Goal: Check status: Check status

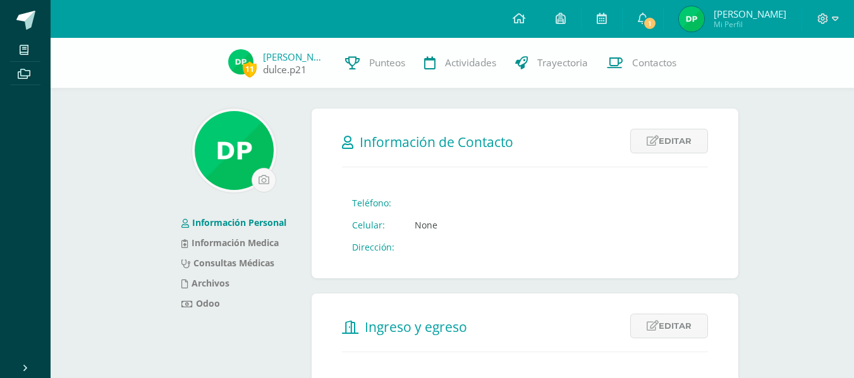
click at [245, 65] on span "11" at bounding box center [250, 69] width 14 height 16
click at [648, 19] on span "1" at bounding box center [650, 23] width 14 height 14
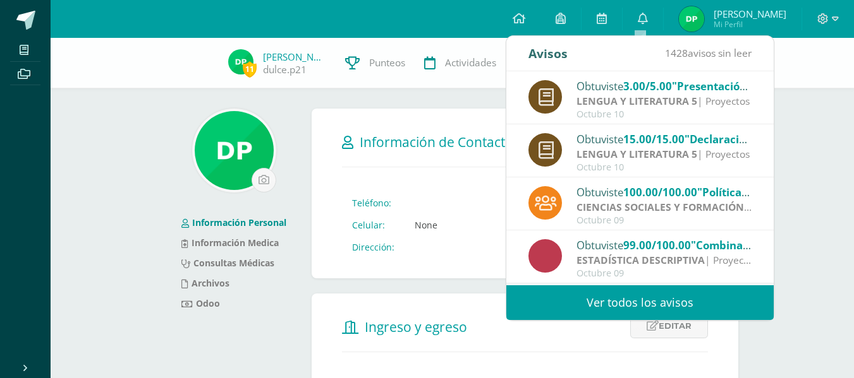
click at [668, 91] on span "3.00/5.00" at bounding box center [647, 86] width 49 height 15
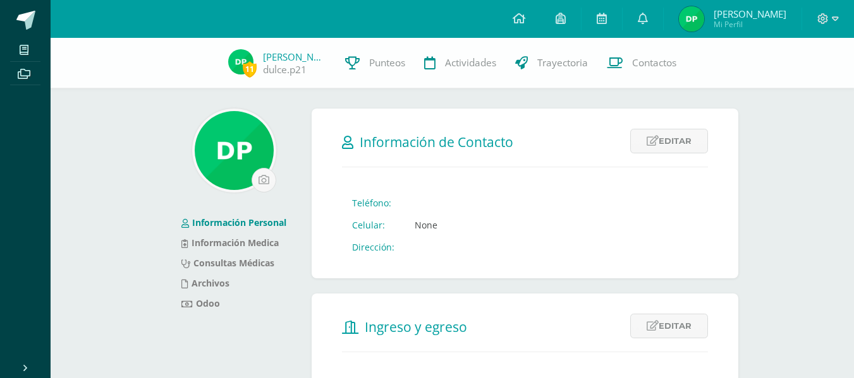
click at [681, 16] on img at bounding box center [691, 18] width 25 height 25
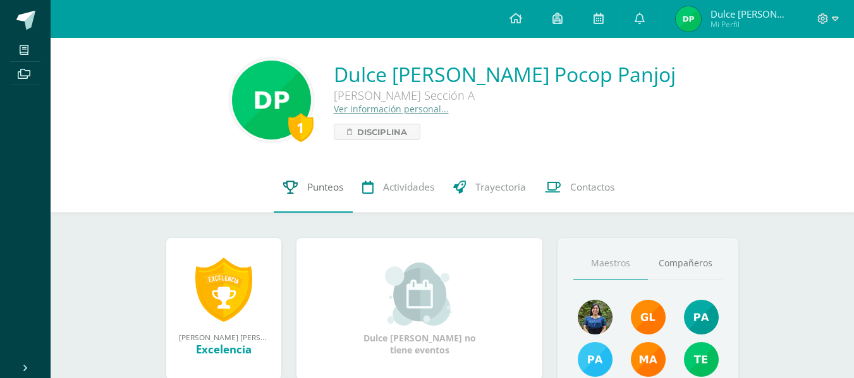
click at [298, 201] on link "Punteos" at bounding box center [313, 187] width 79 height 51
